Goal: Transaction & Acquisition: Purchase product/service

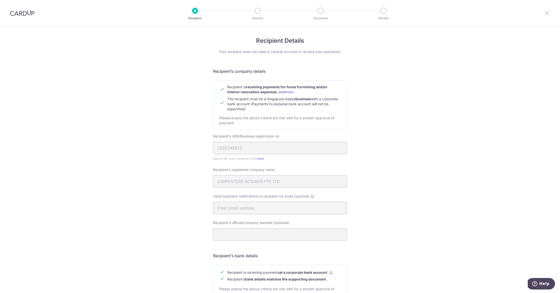
click at [547, 14] on icon at bounding box center [547, 13] width 6 height 6
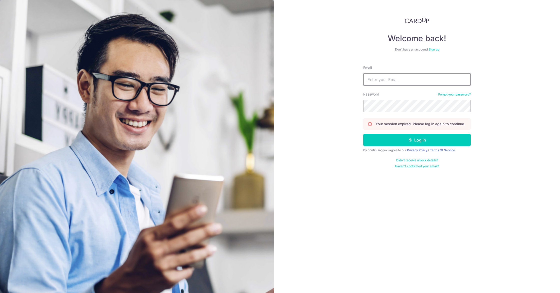
click at [382, 81] on input "Email" at bounding box center [417, 79] width 108 height 13
type input "weethia@yahoo.com"
click at [328, 103] on div "Welcome back! Don’t have an account? Sign up Email weethia@yahoo.com Password F…" at bounding box center [417, 146] width 286 height 293
drag, startPoint x: 346, startPoint y: 158, endPoint x: 396, endPoint y: 140, distance: 53.6
click at [347, 158] on div "Welcome back! Don’t have an account? Sign up Email weethia@yahoo.com Password F…" at bounding box center [417, 146] width 286 height 293
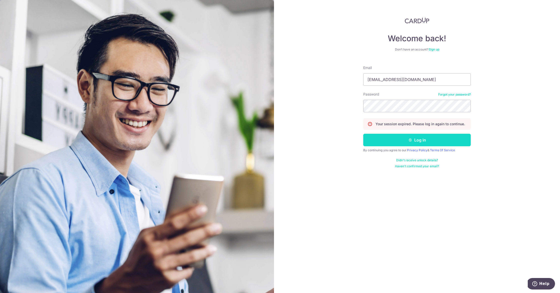
click at [410, 137] on button "Log in" at bounding box center [417, 140] width 108 height 13
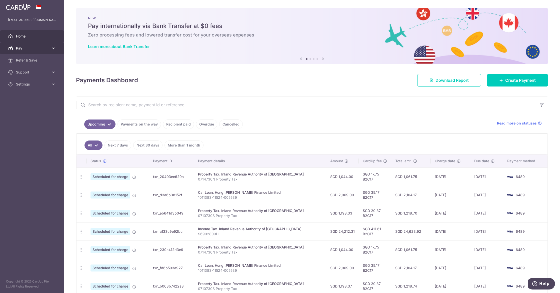
click at [37, 52] on link "Pay" at bounding box center [32, 48] width 64 height 12
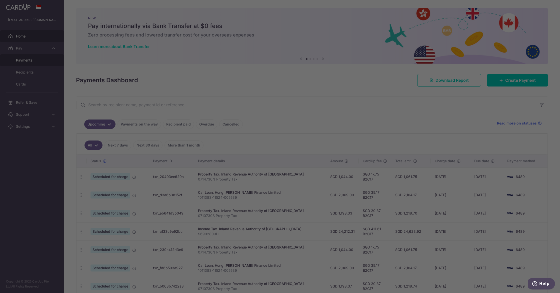
click at [36, 60] on body "weethia@yahoo.com Home Pay Payments Recipients Cards Refer & Save Support FAQ C…" at bounding box center [280, 146] width 560 height 293
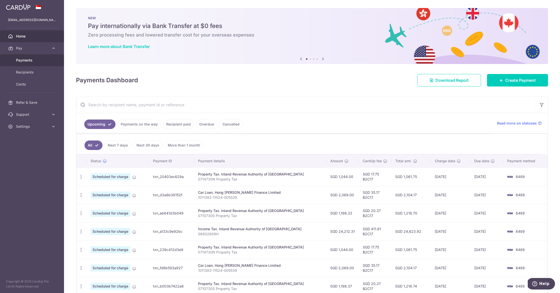
click at [36, 63] on span "Payments" at bounding box center [32, 60] width 33 height 5
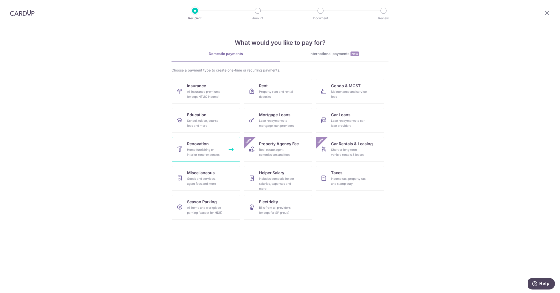
click at [213, 145] on link "Renovation Home furnishing or interior reno-expenses" at bounding box center [206, 149] width 68 height 25
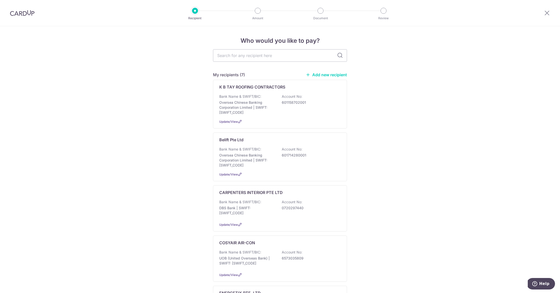
click at [327, 75] on link "Add new recipient" at bounding box center [326, 74] width 41 height 5
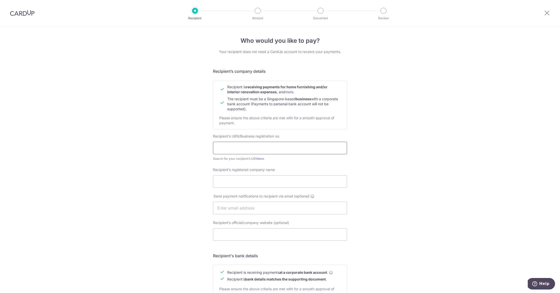
click at [224, 147] on input "text" at bounding box center [280, 148] width 134 height 13
type input "202034582E"
click at [241, 183] on input "Recipient’s registered company name" at bounding box center [280, 181] width 134 height 13
type input "CARPENTERS INTERIOR PTE LTD"
click at [254, 210] on input "text" at bounding box center [280, 208] width 134 height 13
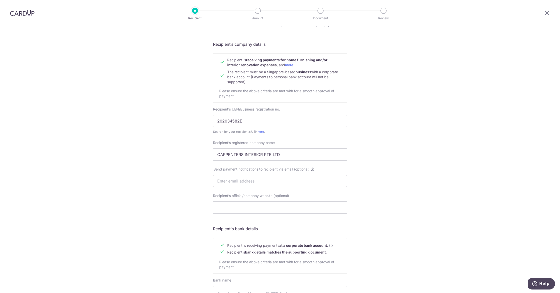
scroll to position [29, 0]
click at [259, 206] on input "Recipient’s official/company website (optional)" at bounding box center [280, 206] width 134 height 13
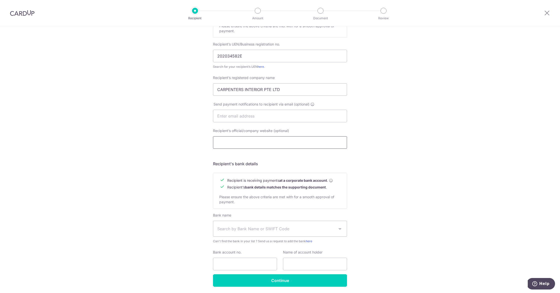
scroll to position [99, 0]
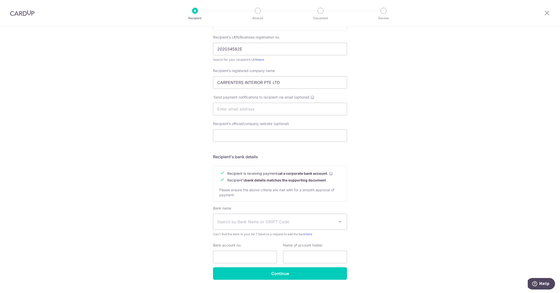
click at [266, 225] on span "Search by Bank Name or SWIFT Code" at bounding box center [280, 222] width 134 height 16
type input "dbs"
select select "6"
click at [241, 256] on input "Bank account no." at bounding box center [245, 257] width 64 height 13
drag, startPoint x: 388, startPoint y: 199, endPoint x: 376, endPoint y: 204, distance: 12.6
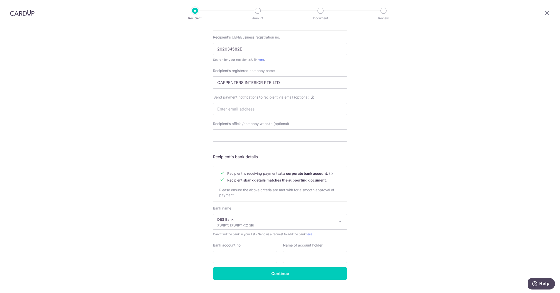
click at [388, 200] on div "Who would you like to pay? Your recipient does not need a CardUp account to rec…" at bounding box center [280, 115] width 560 height 376
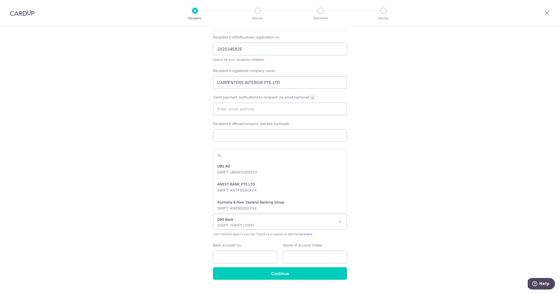
click at [290, 224] on p "SWIFT: DBSSSGSGXXX" at bounding box center [276, 225] width 118 height 5
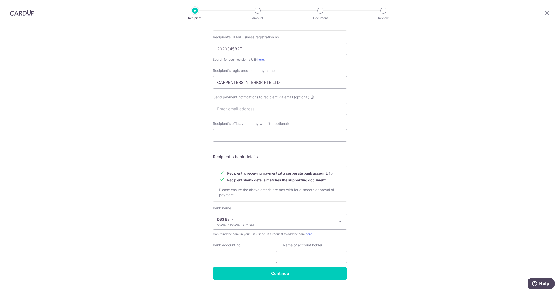
click at [239, 255] on input "Bank account no." at bounding box center [245, 257] width 64 height 13
type input "0720297440"
click at [304, 258] on input "text" at bounding box center [315, 257] width 64 height 13
type input "I"
type input "Carpenters Interior Pte Ltd"
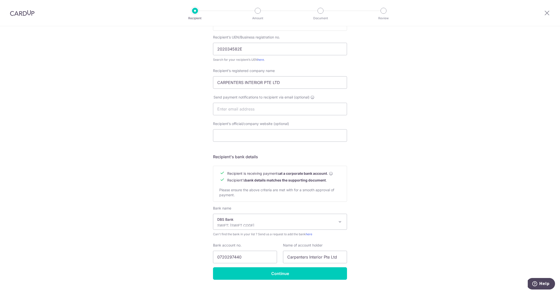
click at [395, 260] on div "Who would you like to pay? Your recipient does not need a CardUp account to rec…" at bounding box center [280, 115] width 560 height 376
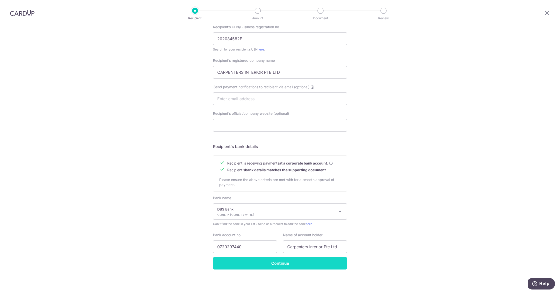
click at [301, 265] on input "Continue" at bounding box center [280, 263] width 134 height 13
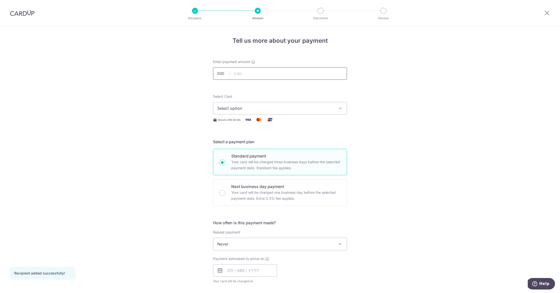
click at [265, 76] on input "text" at bounding box center [280, 73] width 134 height 13
type input "9,400.00"
click at [417, 86] on div "Tell us more about your payment Enter payment amount SGD 9,400.00 9400.00 Recip…" at bounding box center [280, 269] width 560 height 486
click at [274, 110] on span "Select option" at bounding box center [275, 108] width 117 height 6
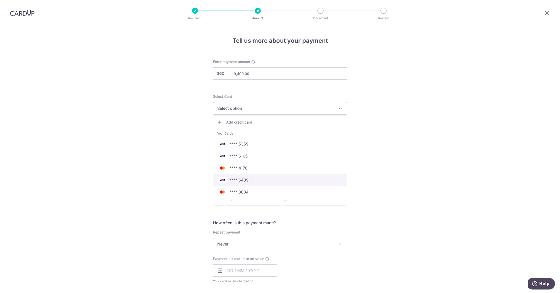
click at [264, 181] on span "**** 6489" at bounding box center [280, 180] width 126 height 6
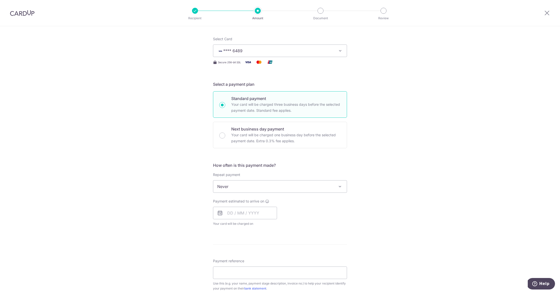
scroll to position [58, 0]
click at [233, 211] on input "text" at bounding box center [245, 212] width 64 height 13
click at [263, 258] on link "9" at bounding box center [263, 258] width 8 height 8
type input "[DATE]"
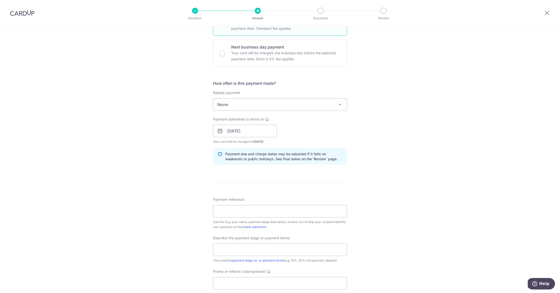
scroll to position [145, 0]
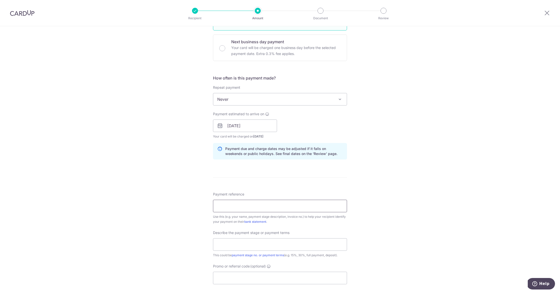
click at [222, 208] on input "Payment reference" at bounding box center [280, 206] width 134 height 13
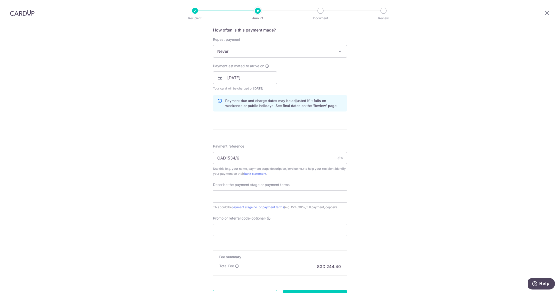
scroll to position [200, 0]
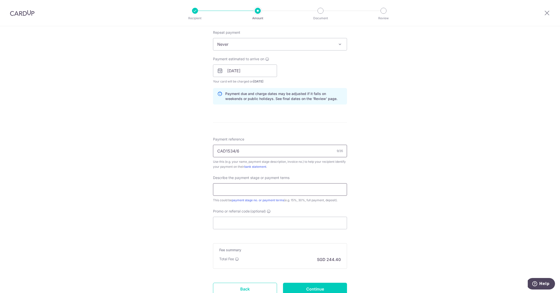
type input "CAD1534/6"
click at [251, 192] on input "text" at bounding box center [280, 189] width 134 height 13
type input "20% upon project confirmation"
click at [250, 222] on input "Promo or referral code (optional)" at bounding box center [280, 223] width 134 height 13
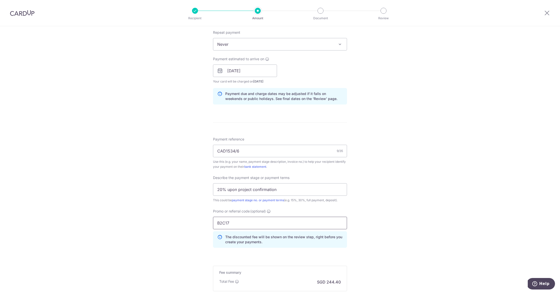
type input "B2C17"
click at [375, 228] on div "Tell us more about your payment Enter payment amount SGD 9,400.00 9400.00 Recip…" at bounding box center [280, 90] width 560 height 529
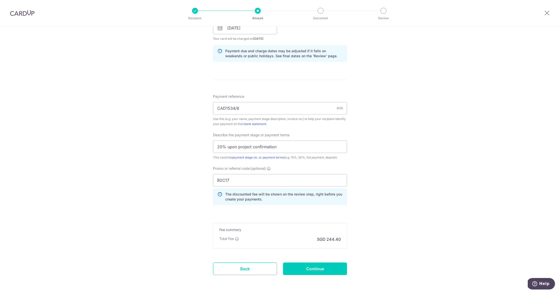
scroll to position [262, 0]
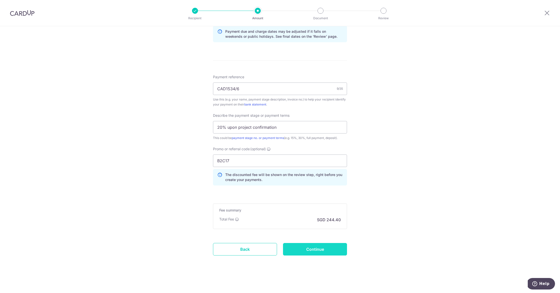
click at [328, 248] on input "Continue" at bounding box center [315, 249] width 64 height 13
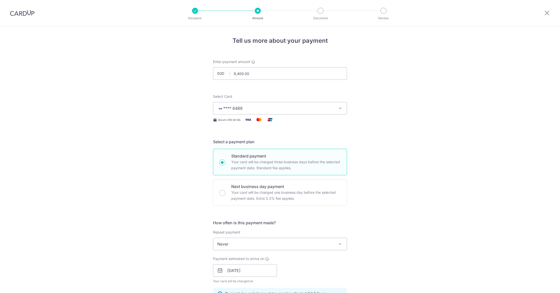
scroll to position [269, 0]
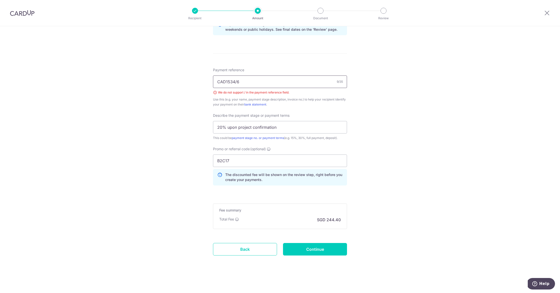
click at [236, 82] on input "CAD1534/6" at bounding box center [280, 82] width 134 height 13
type input "CAD1534-6"
click at [336, 246] on input "Continue" at bounding box center [315, 249] width 64 height 13
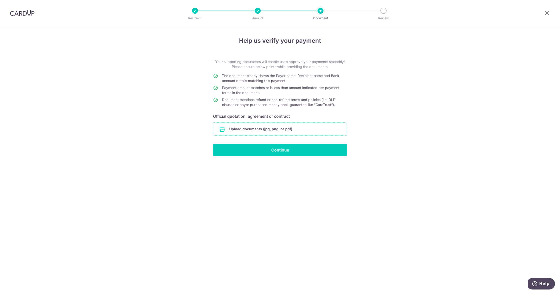
click at [286, 130] on input "file" at bounding box center [280, 129] width 134 height 13
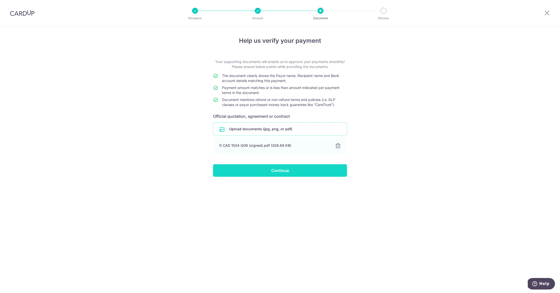
click at [284, 173] on input "Continue" at bounding box center [280, 170] width 134 height 13
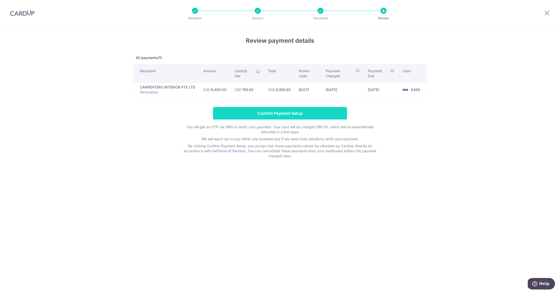
click at [299, 112] on input "Confirm Payment Setup" at bounding box center [280, 113] width 134 height 13
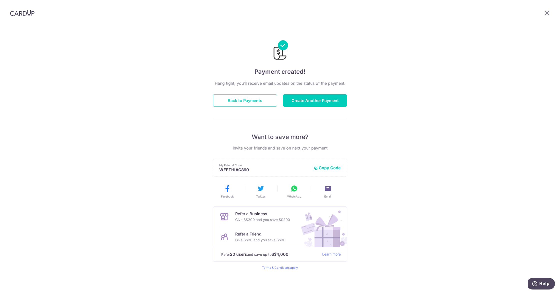
click at [256, 103] on button "Back to Payments" at bounding box center [245, 100] width 64 height 13
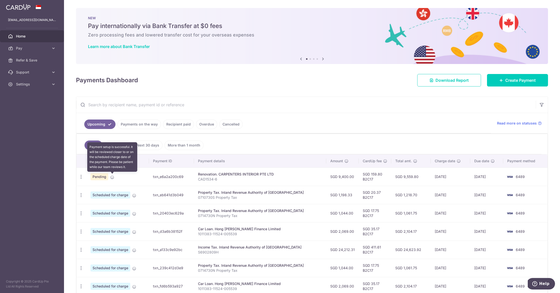
click at [112, 179] on icon at bounding box center [112, 177] width 4 height 4
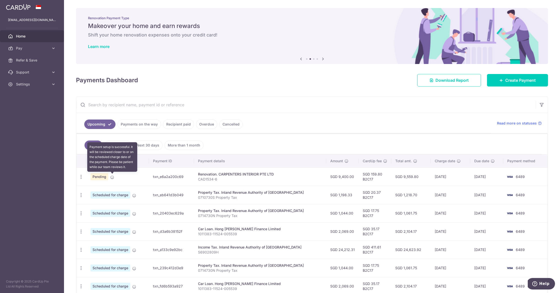
click at [112, 179] on icon at bounding box center [112, 177] width 4 height 4
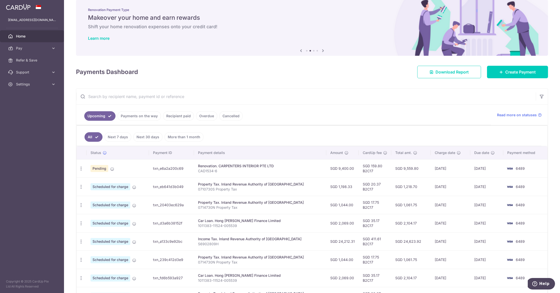
click at [172, 168] on td "txn_e6a2a200c69" at bounding box center [171, 168] width 45 height 18
click at [83, 169] on icon "button" at bounding box center [81, 168] width 5 height 5
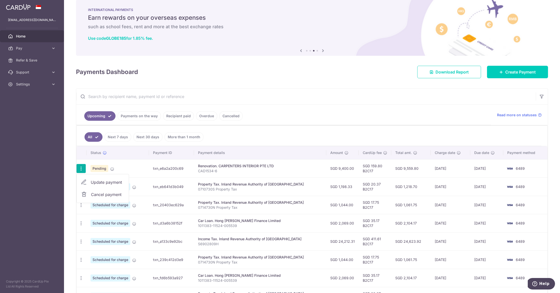
click at [113, 183] on span "Update payment" at bounding box center [108, 182] width 34 height 6
radio input "true"
type input "9,400.00"
type input "[DATE]"
type input "CAD1534-6"
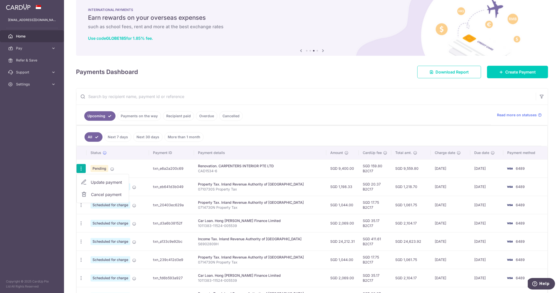
type input "20% upon project confirmation"
type input "B2C17"
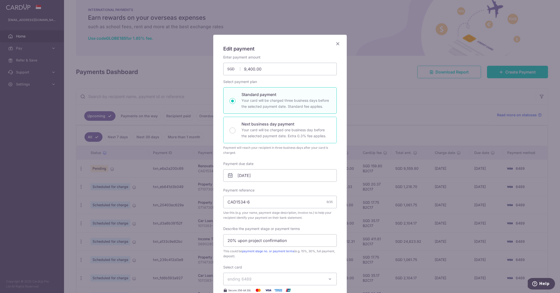
scroll to position [0, 0]
click at [339, 46] on icon "Close" at bounding box center [338, 45] width 6 height 6
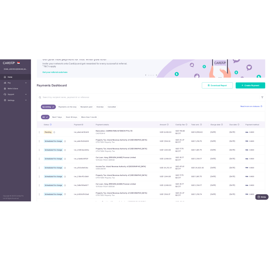
scroll to position [33, 0]
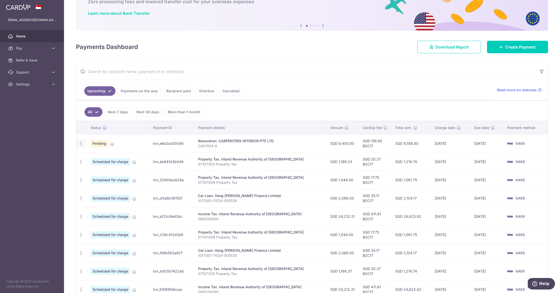
click at [83, 144] on icon "button" at bounding box center [81, 143] width 5 height 5
click at [141, 139] on td "Pending" at bounding box center [118, 143] width 63 height 18
